Goal: Check status: Check status

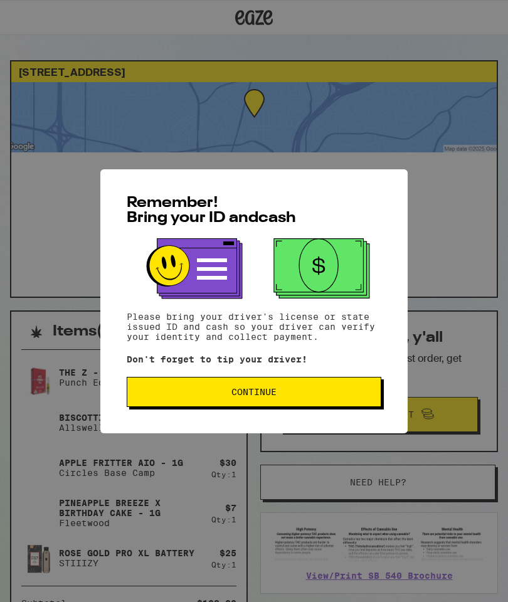
click at [178, 396] on span "Continue" at bounding box center [253, 391] width 233 height 9
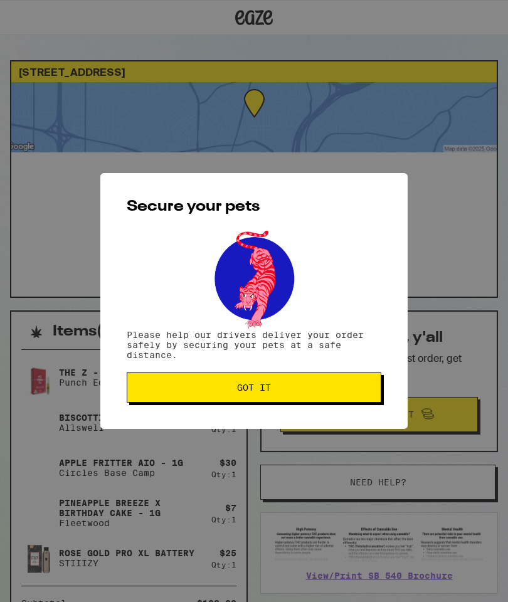
click at [182, 392] on span "Got it" at bounding box center [253, 387] width 233 height 9
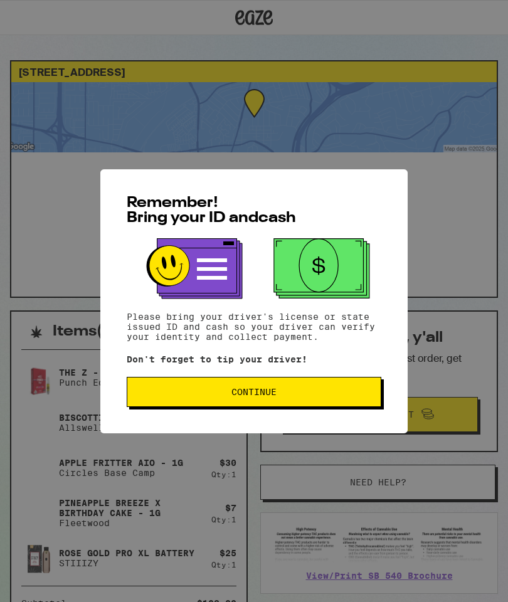
click at [242, 391] on span "Continue" at bounding box center [253, 391] width 45 height 9
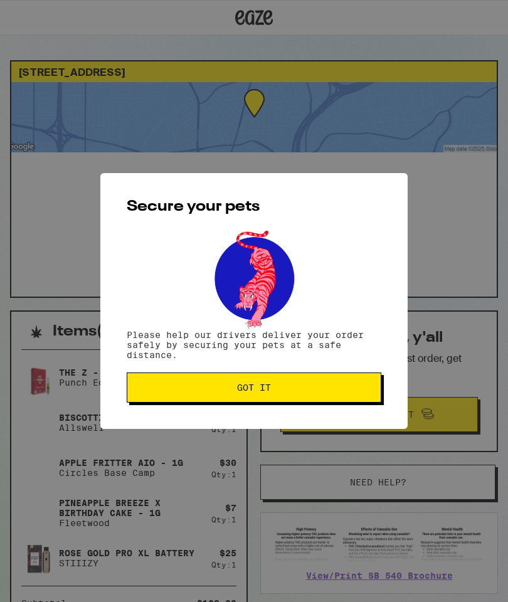
click at [247, 398] on button "Got it" at bounding box center [254, 387] width 254 height 30
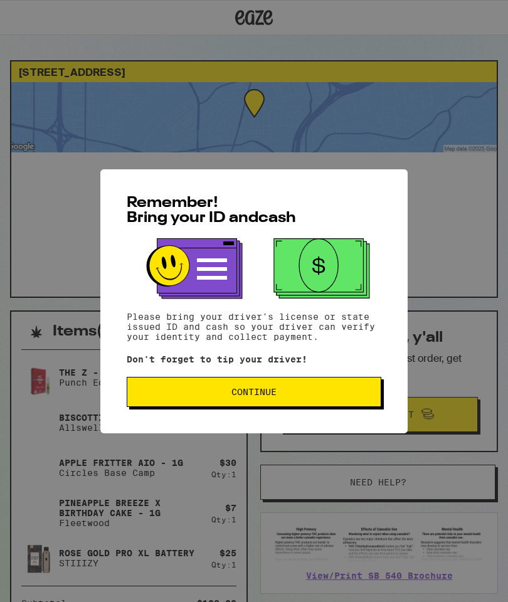
click at [241, 395] on span "Continue" at bounding box center [253, 391] width 45 height 9
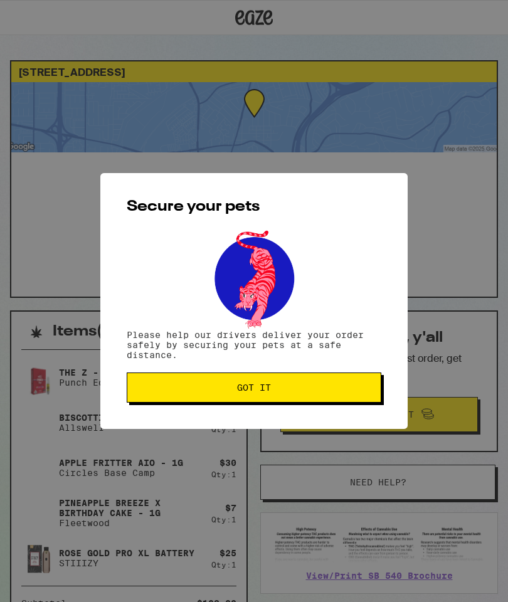
click at [232, 396] on button "Got it" at bounding box center [254, 387] width 254 height 30
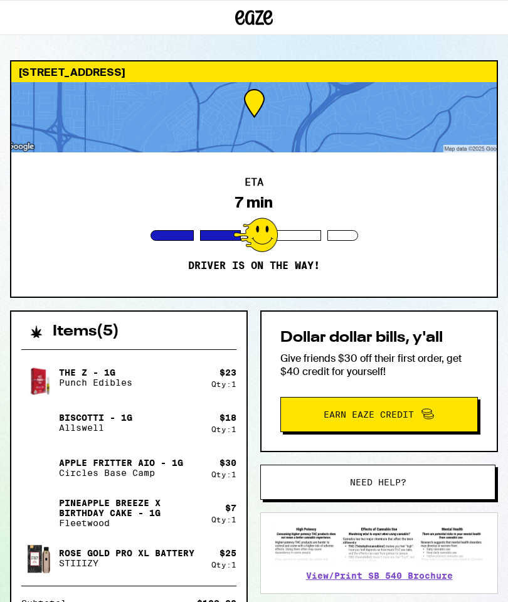
click at [232, 122] on div at bounding box center [253, 117] width 485 height 70
